Goal: Information Seeking & Learning: Learn about a topic

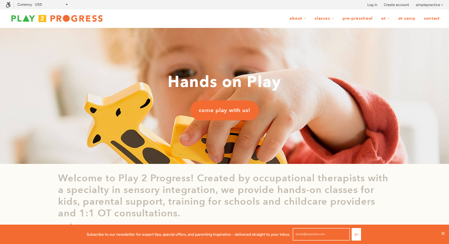
scroll to position [0, 0]
click at [361, 19] on link "Pre-Preschool" at bounding box center [358, 18] width 38 height 11
